Goal: Book appointment/travel/reservation

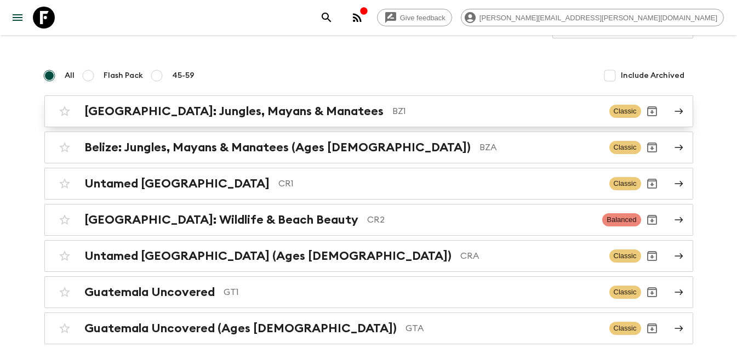
scroll to position [196, 0]
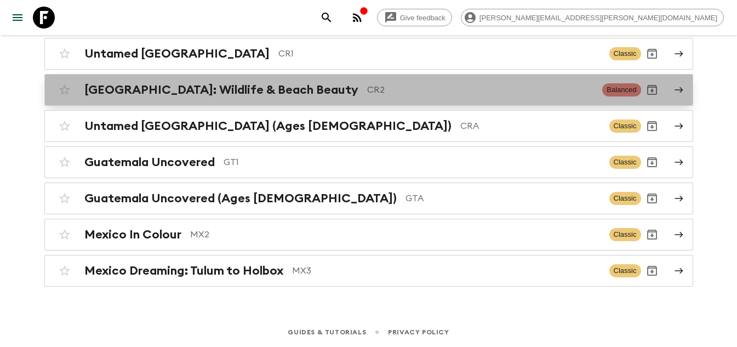
click at [202, 81] on div "[GEOGRAPHIC_DATA]: Wildlife & Beach Beauty CR2 Balanced" at bounding box center [347, 90] width 587 height 22
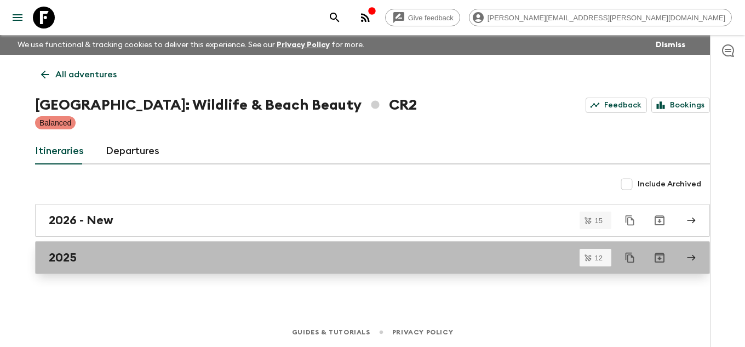
click at [104, 252] on div "2025" at bounding box center [362, 257] width 627 height 14
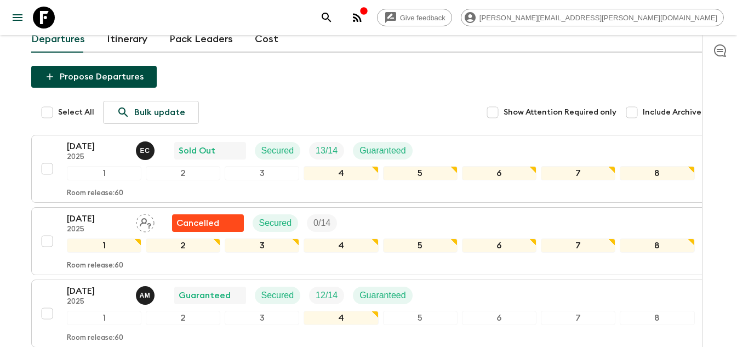
scroll to position [110, 0]
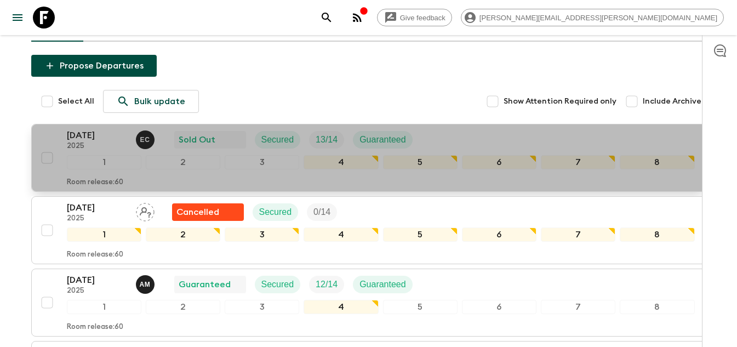
click at [102, 145] on p "2025" at bounding box center [97, 146] width 60 height 9
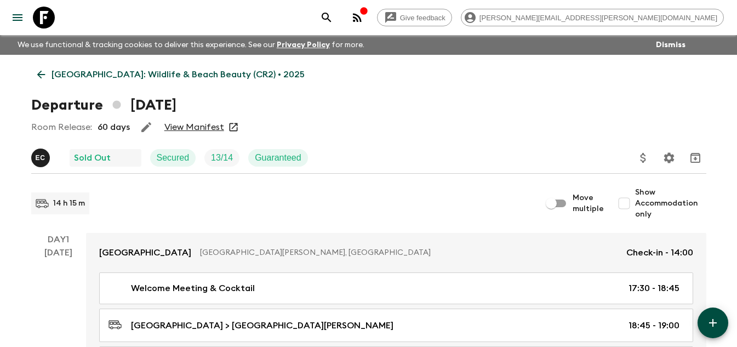
click at [201, 126] on link "View Manifest" at bounding box center [194, 127] width 60 height 11
